Goal: Information Seeking & Learning: Learn about a topic

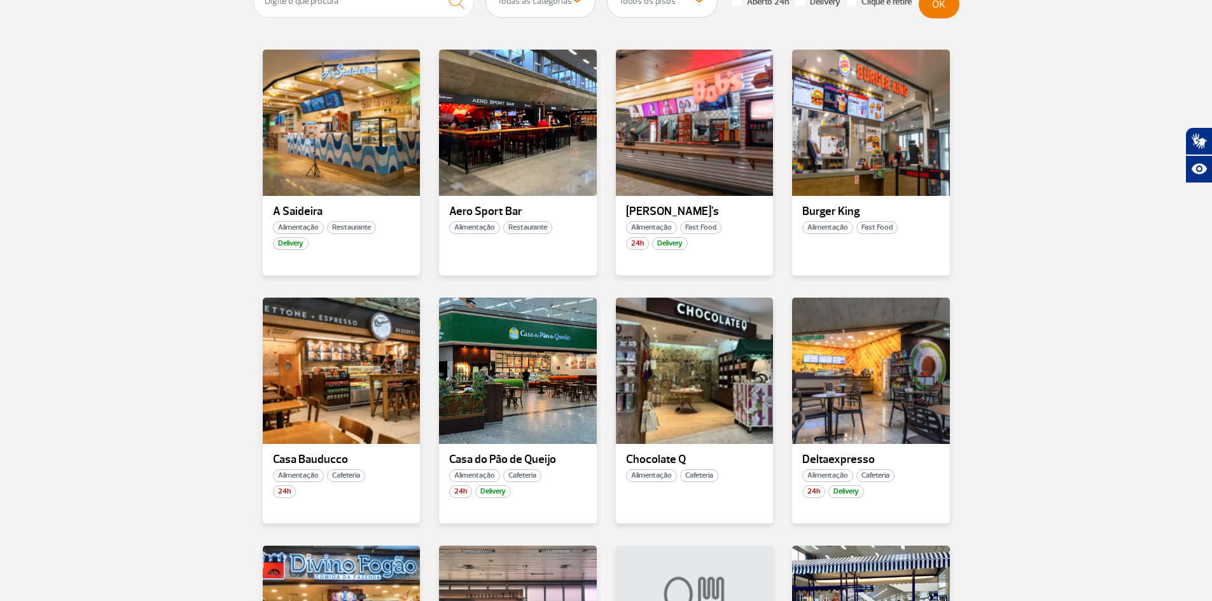
scroll to position [573, 0]
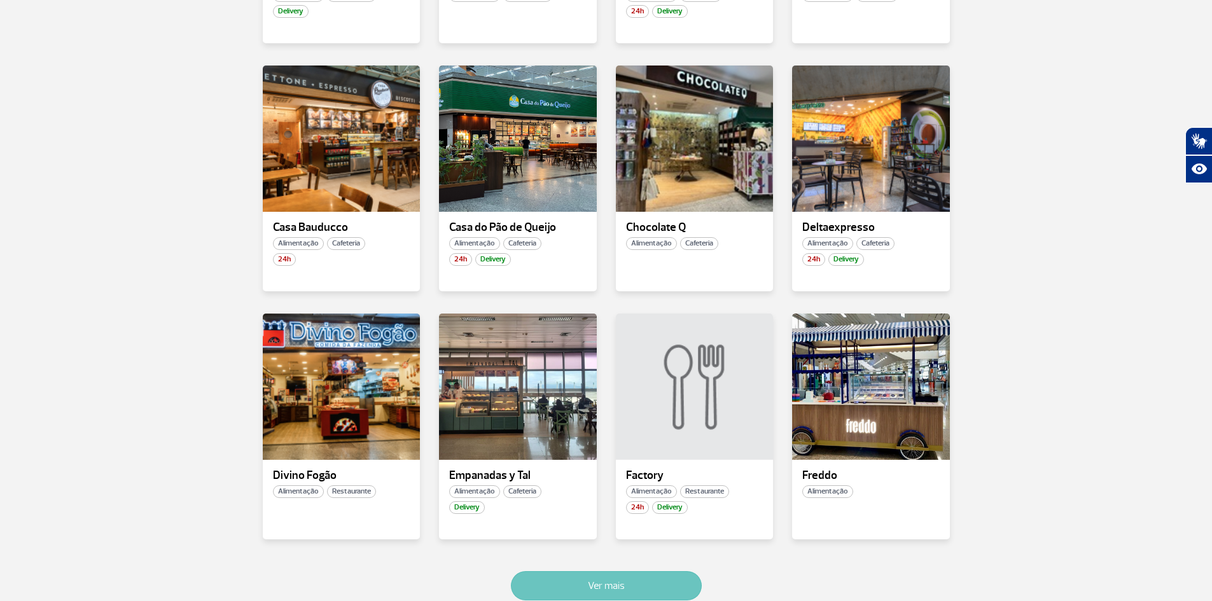
drag, startPoint x: 643, startPoint y: 591, endPoint x: 637, endPoint y: 595, distance: 6.9
click at [643, 591] on button "Ver mais" at bounding box center [606, 585] width 191 height 29
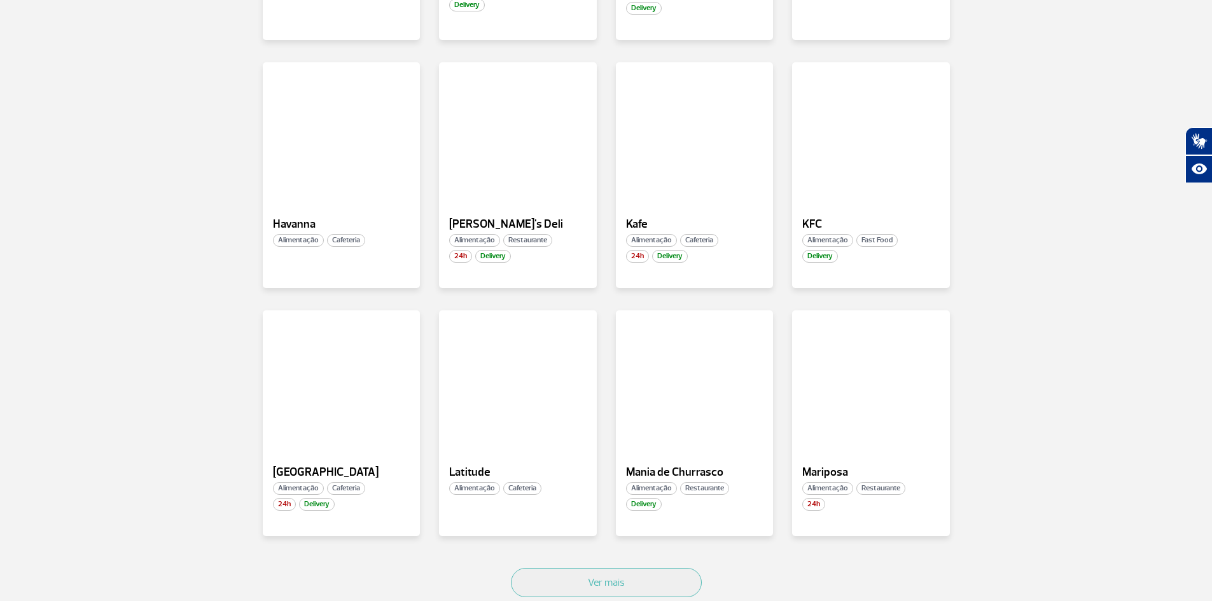
scroll to position [1460, 0]
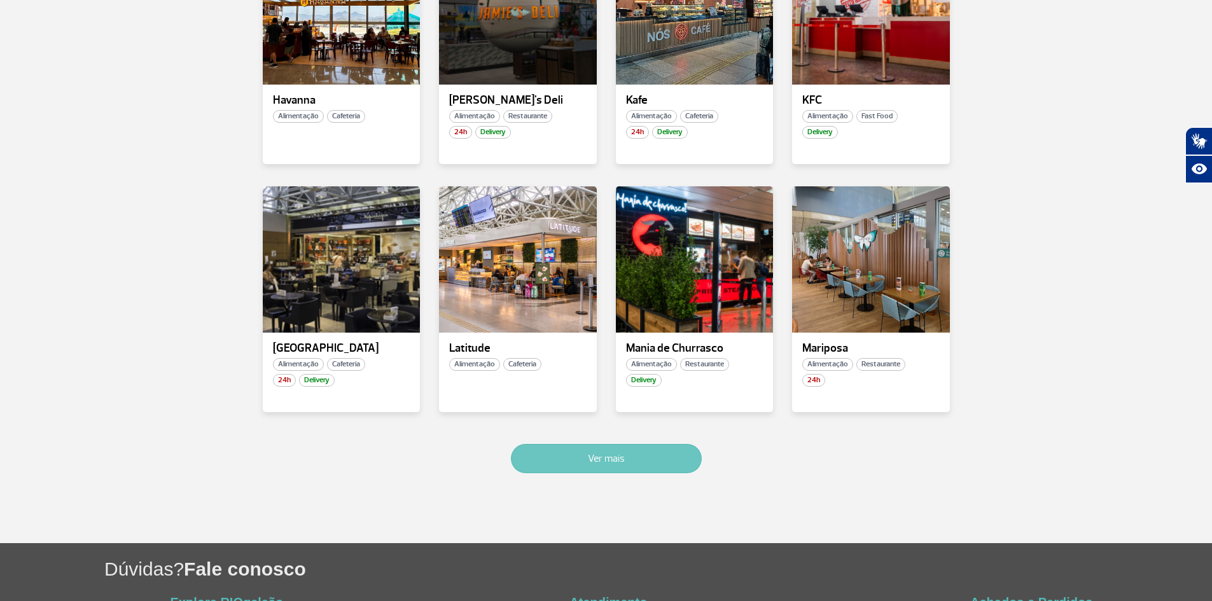
click at [636, 461] on button "Ver mais" at bounding box center [606, 458] width 191 height 29
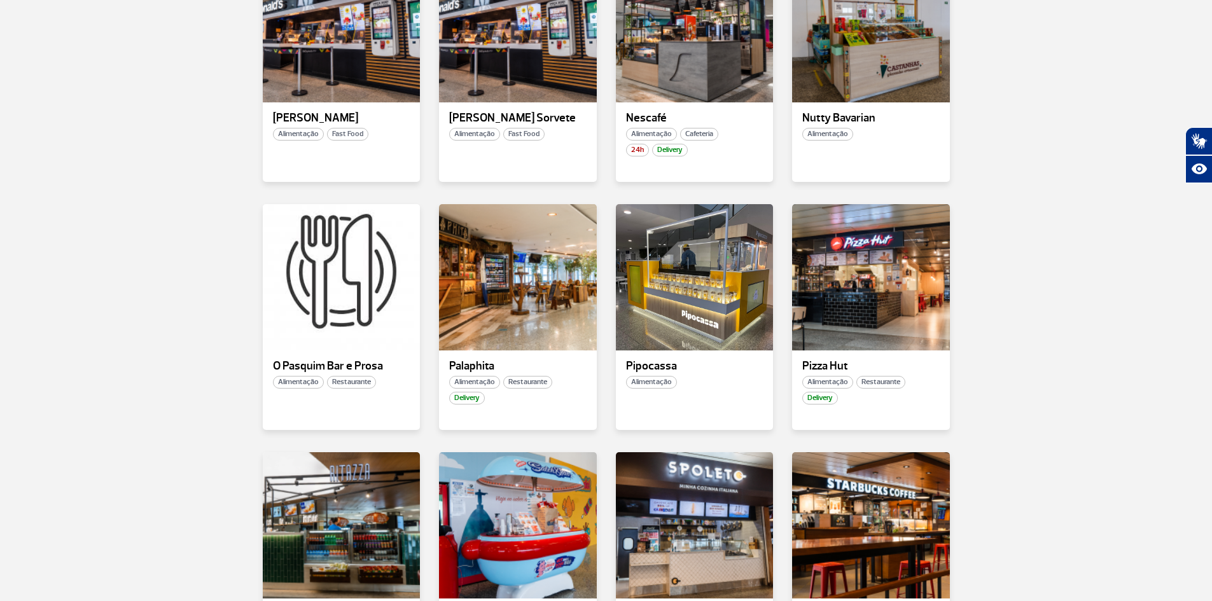
scroll to position [1903, 0]
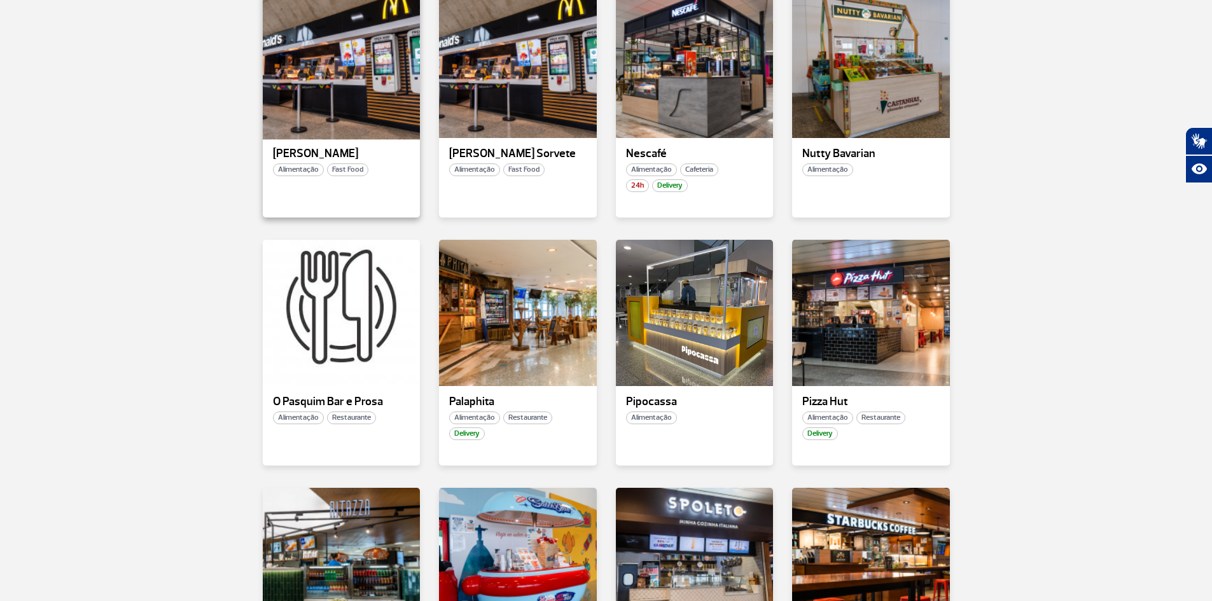
click at [358, 82] on div at bounding box center [341, 65] width 160 height 150
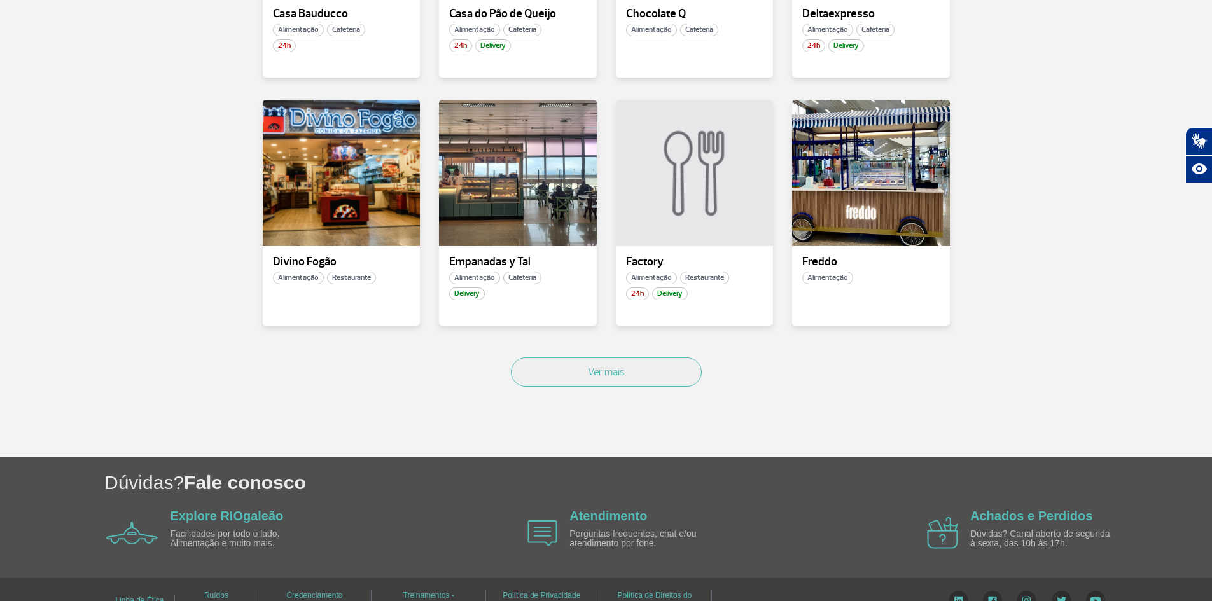
click at [611, 408] on div "Ver mais" at bounding box center [606, 386] width 706 height 77
click at [617, 372] on button "Ver mais" at bounding box center [606, 372] width 191 height 29
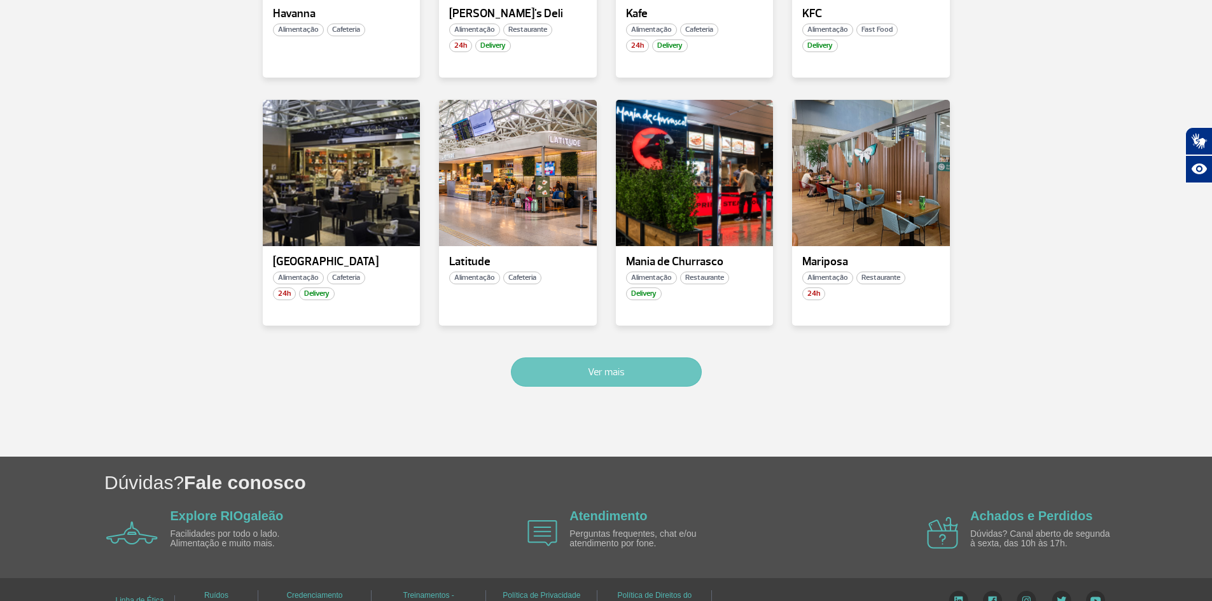
click at [652, 365] on button "Ver mais" at bounding box center [606, 372] width 191 height 29
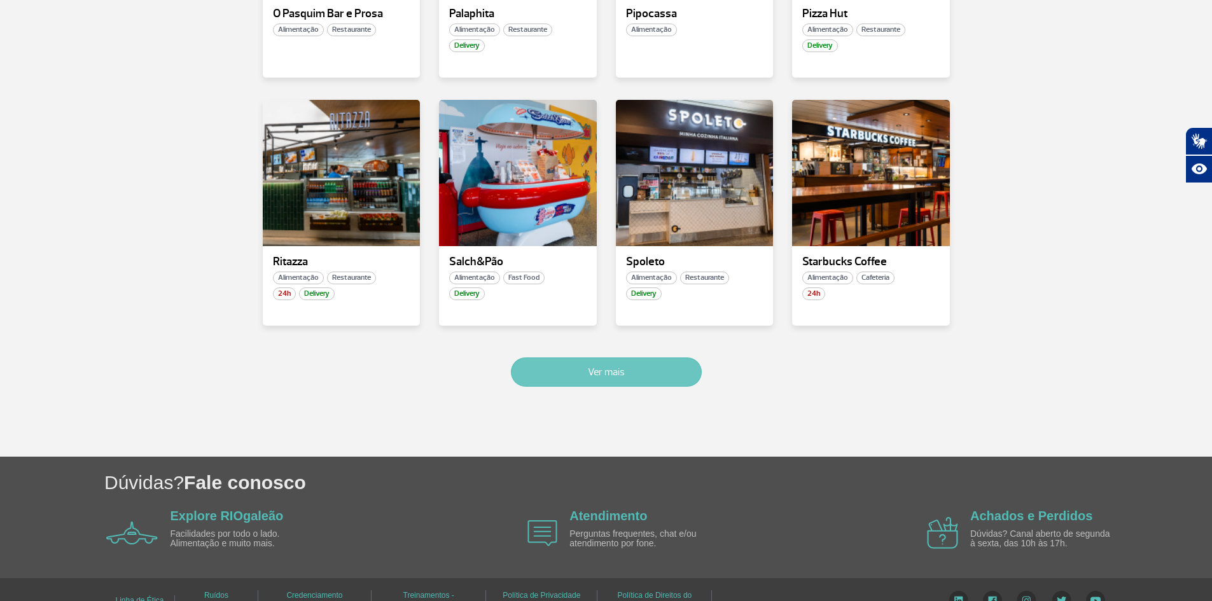
click at [676, 366] on button "Ver mais" at bounding box center [606, 372] width 191 height 29
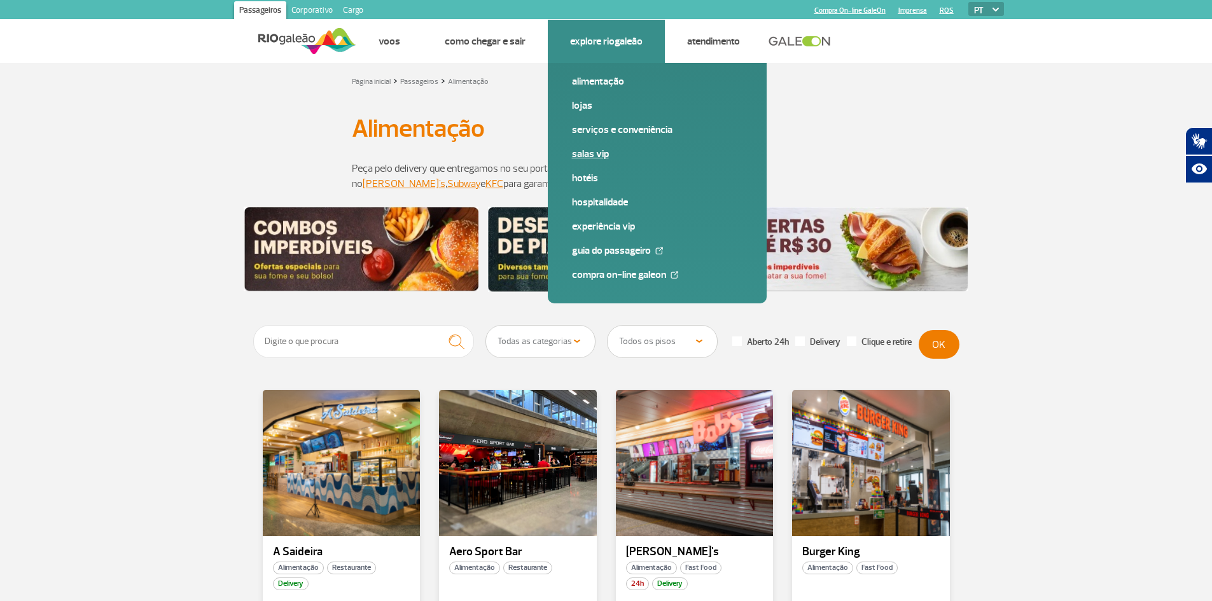
click at [589, 151] on link "Salas VIP" at bounding box center [657, 154] width 171 height 14
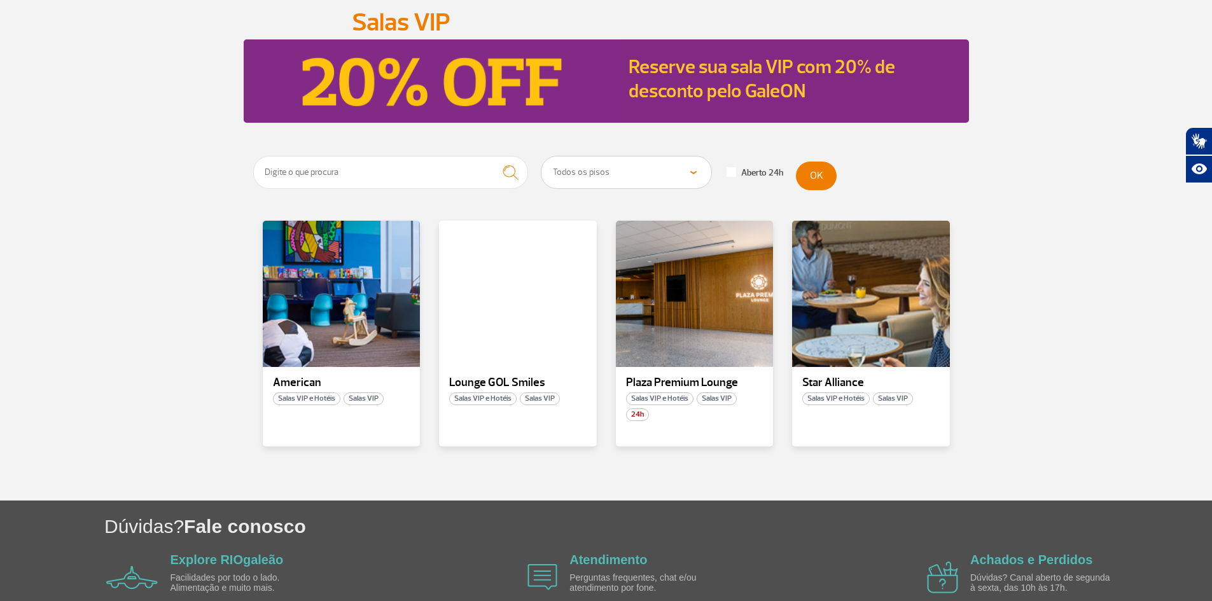
scroll to position [174, 0]
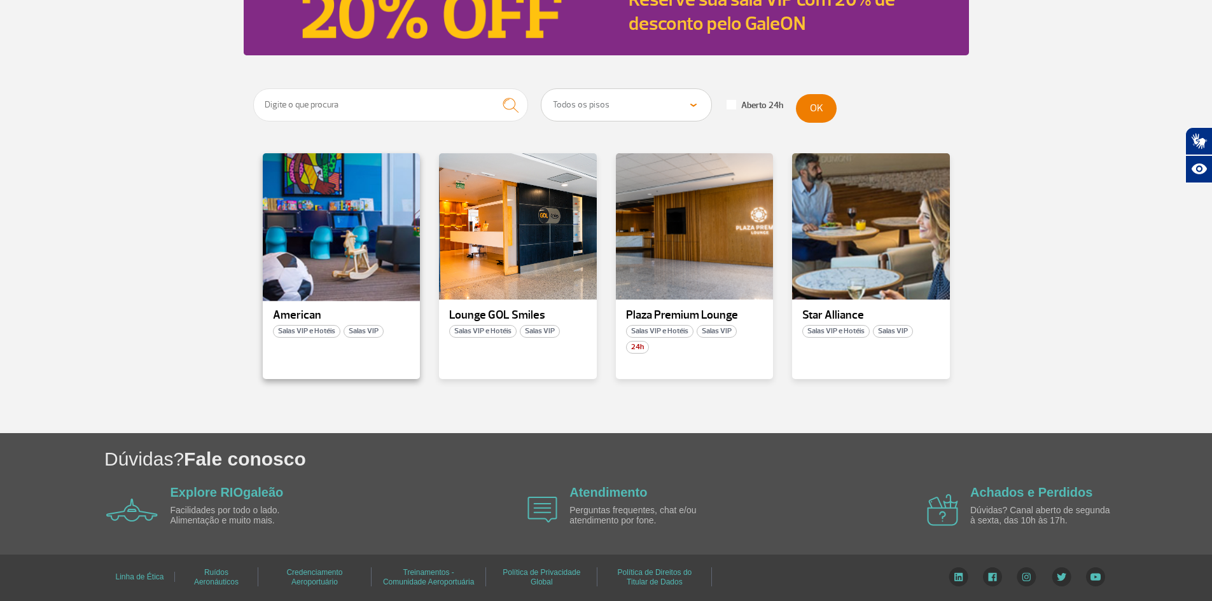
click at [344, 223] on div at bounding box center [341, 227] width 160 height 150
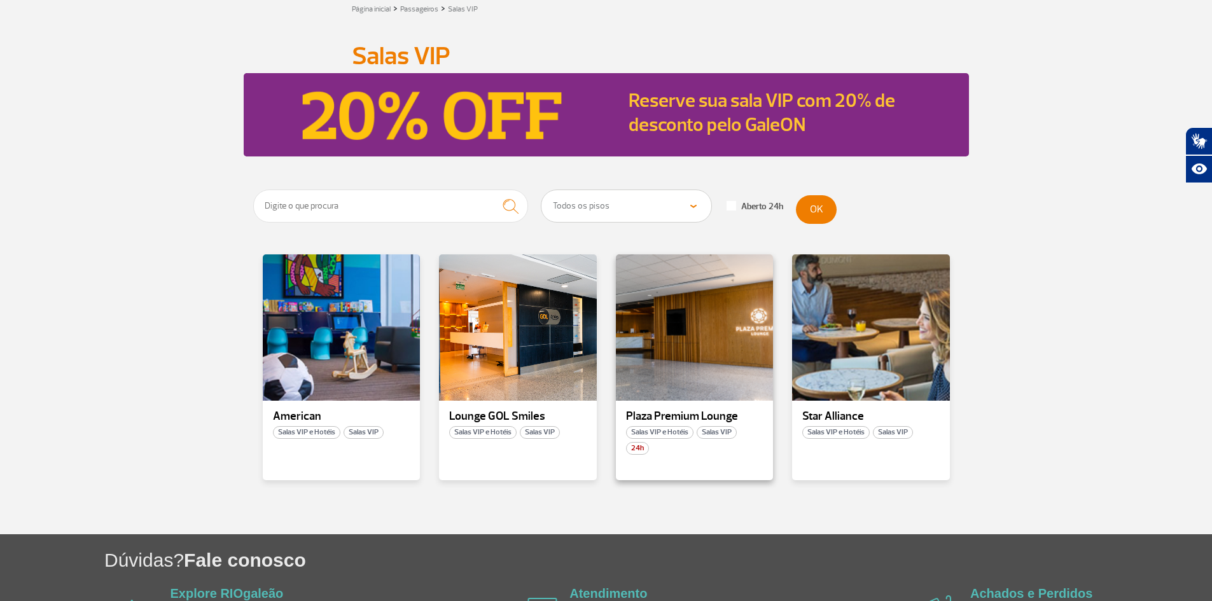
scroll to position [174, 0]
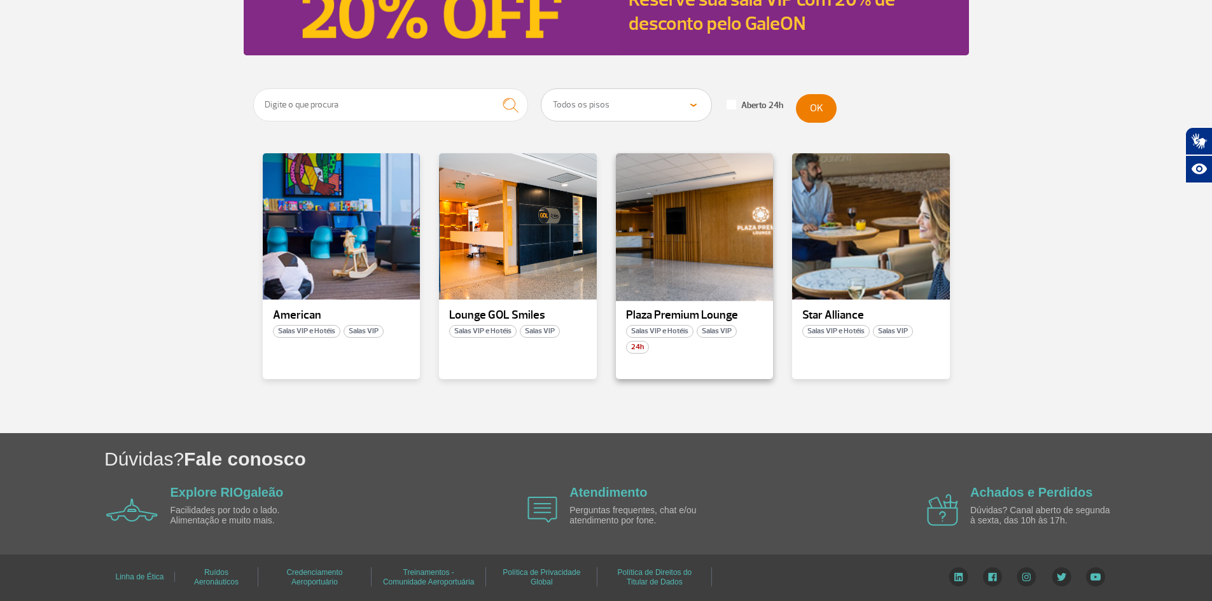
click at [701, 224] on div at bounding box center [694, 227] width 160 height 150
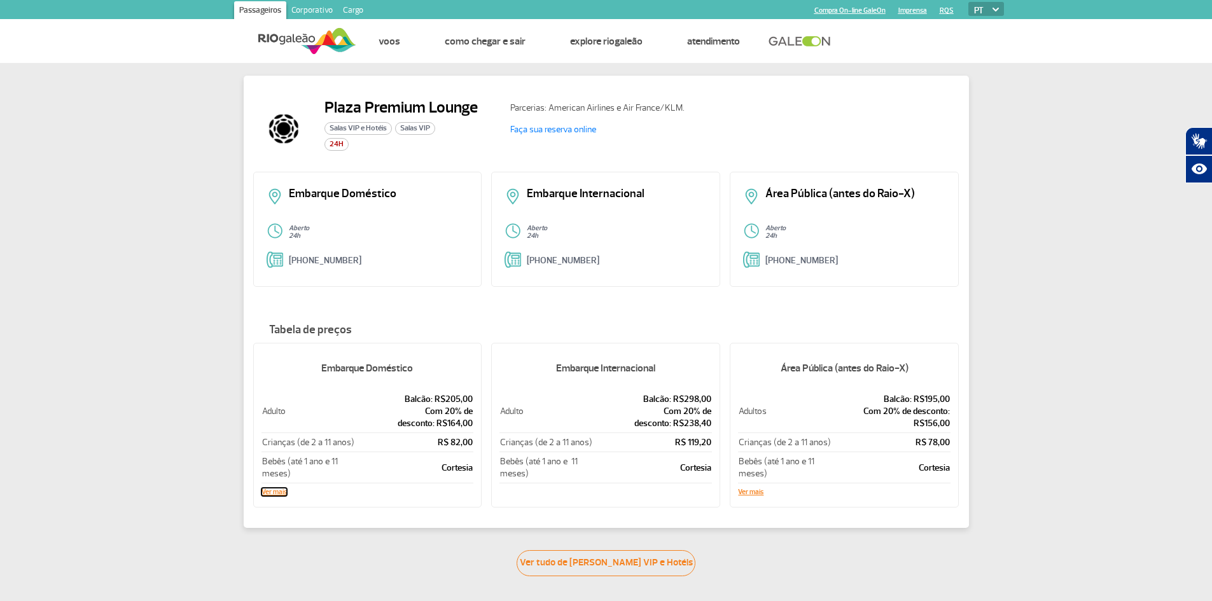
click at [267, 491] on button "Ver mais" at bounding box center [274, 493] width 25 height 8
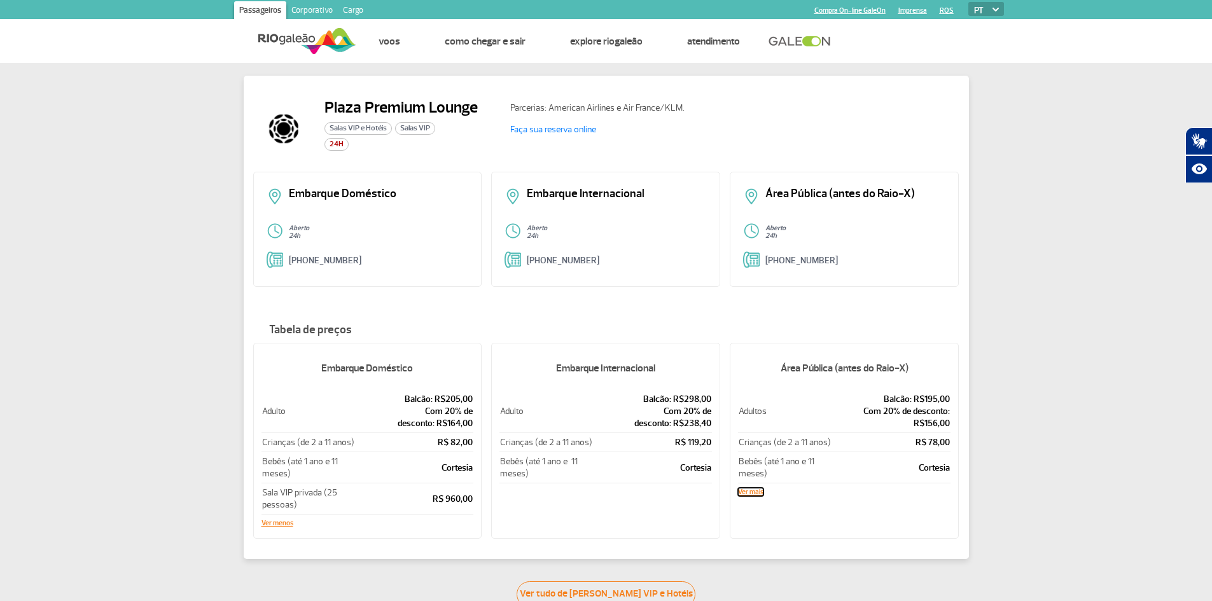
click at [749, 489] on button "Ver mais" at bounding box center [750, 493] width 25 height 8
